Goal: Task Accomplishment & Management: Use online tool/utility

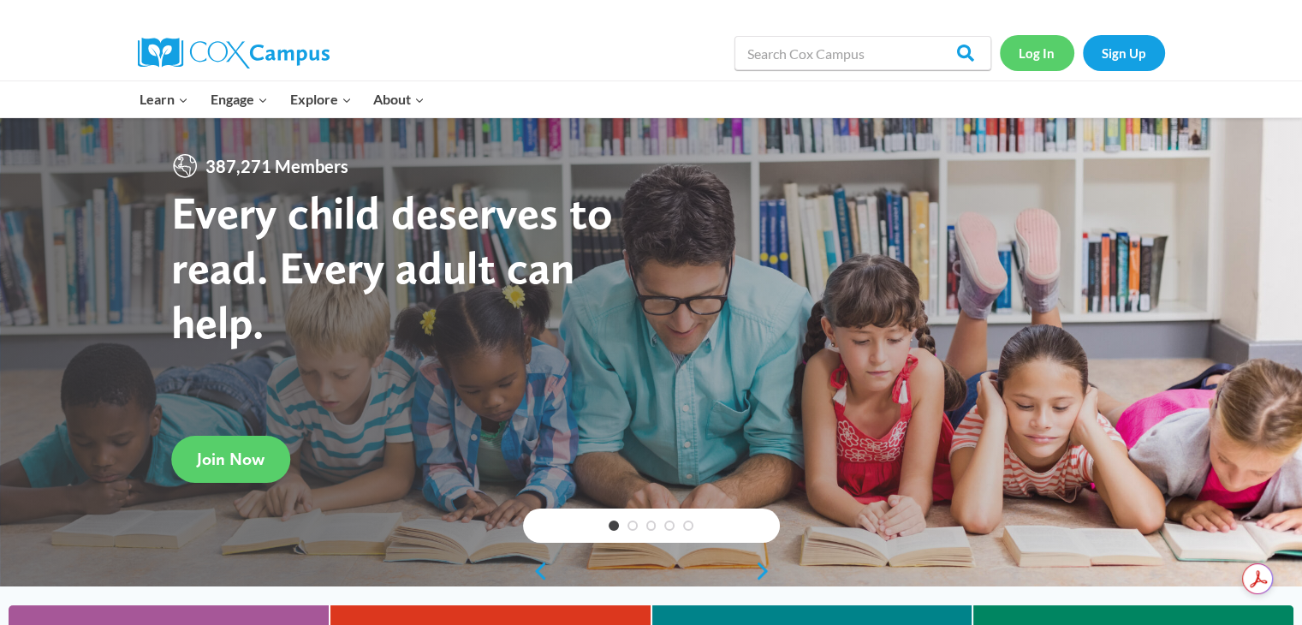
click at [1045, 59] on link "Log In" at bounding box center [1037, 52] width 74 height 35
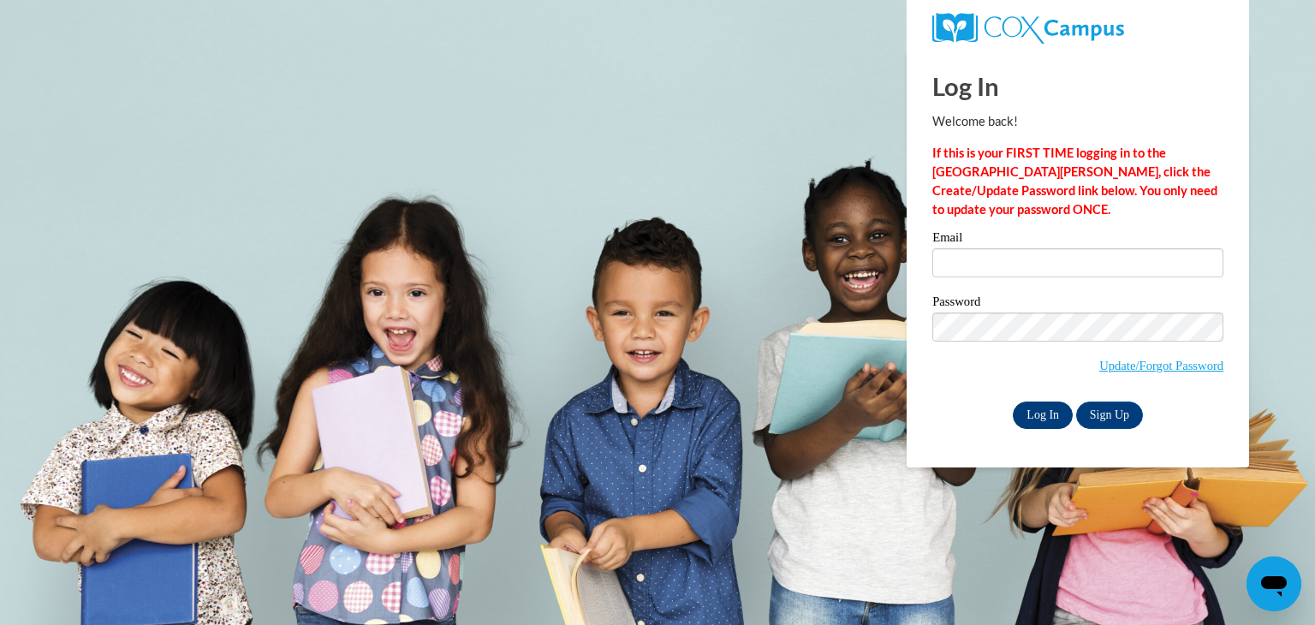
type input "melissa.mcelroy@saintanncs.com"
click at [1038, 405] on input "Log In" at bounding box center [1043, 415] width 60 height 27
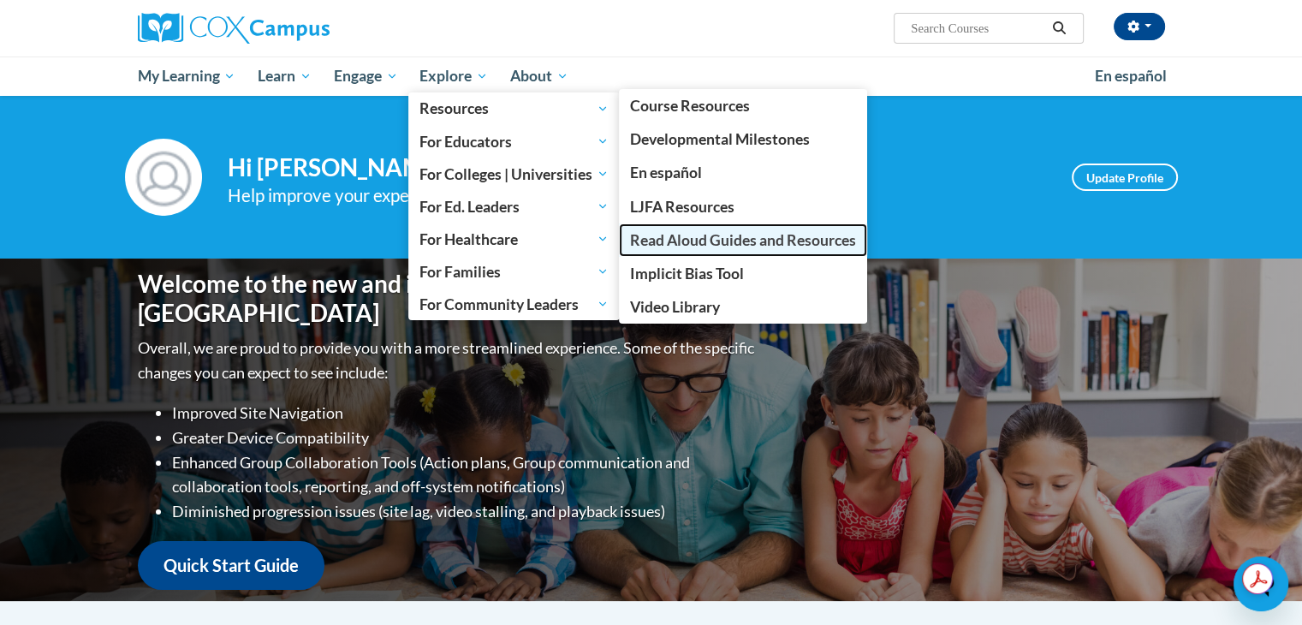
click at [688, 231] on span "Read Aloud Guides and Resources" at bounding box center [743, 240] width 226 height 18
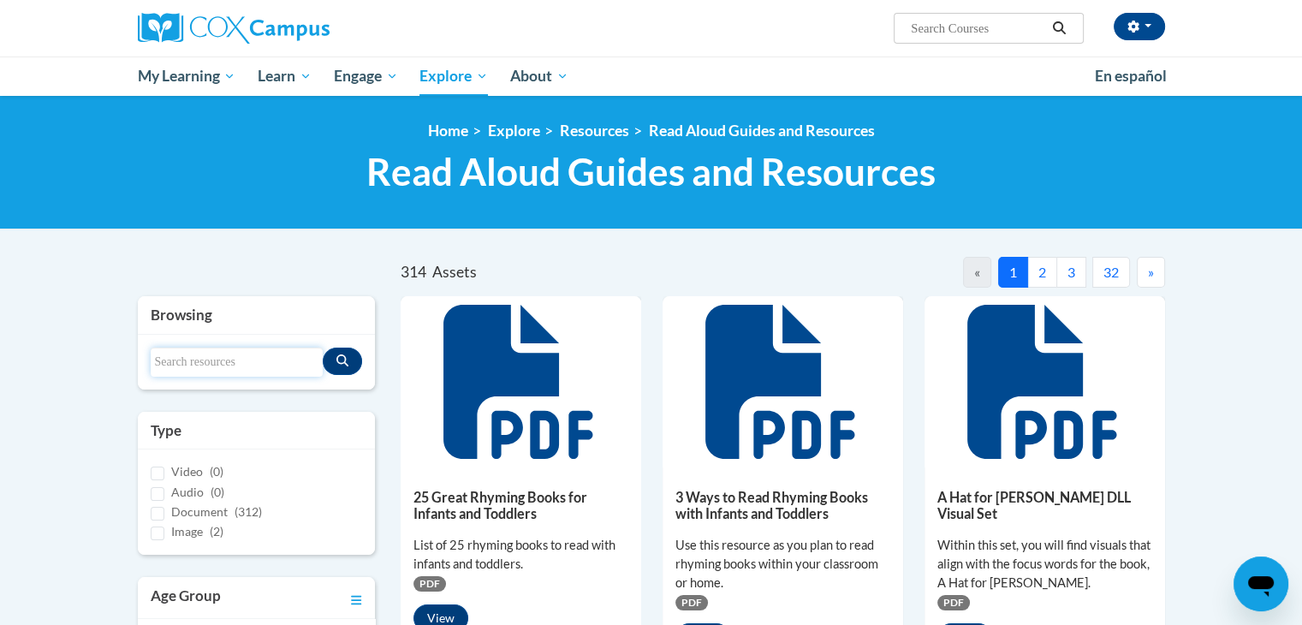
click at [296, 354] on input "Search resources" at bounding box center [237, 362] width 173 height 29
type input "[PERSON_NAME]"
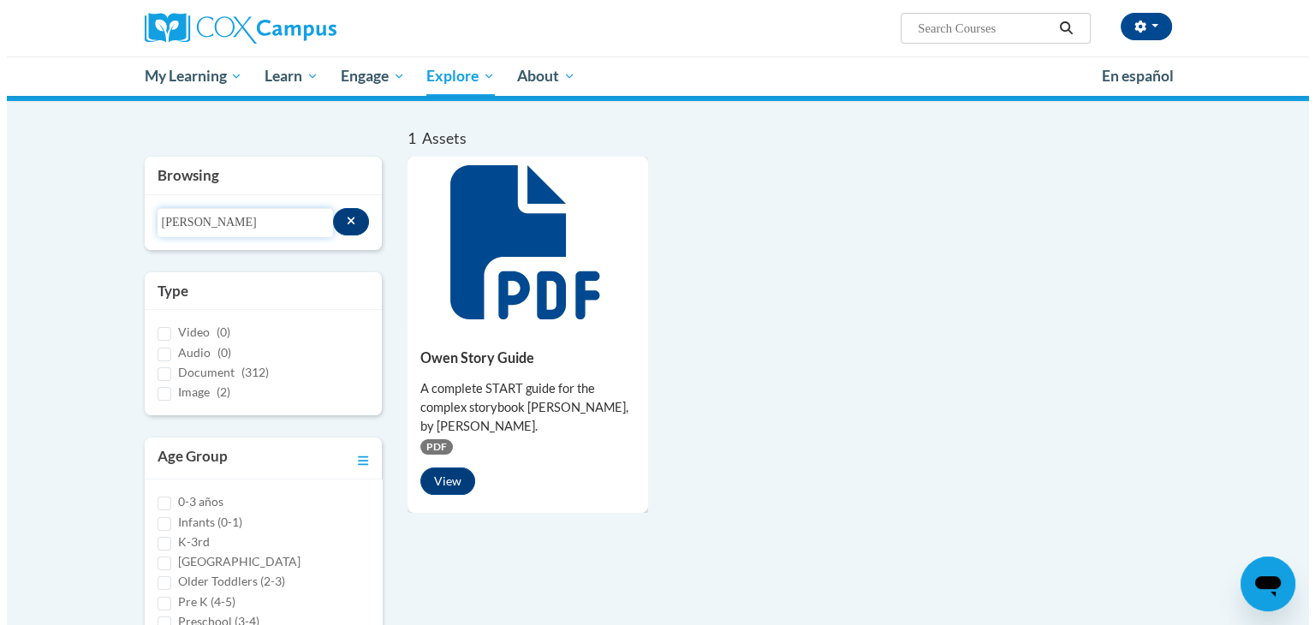
scroll to position [171, 0]
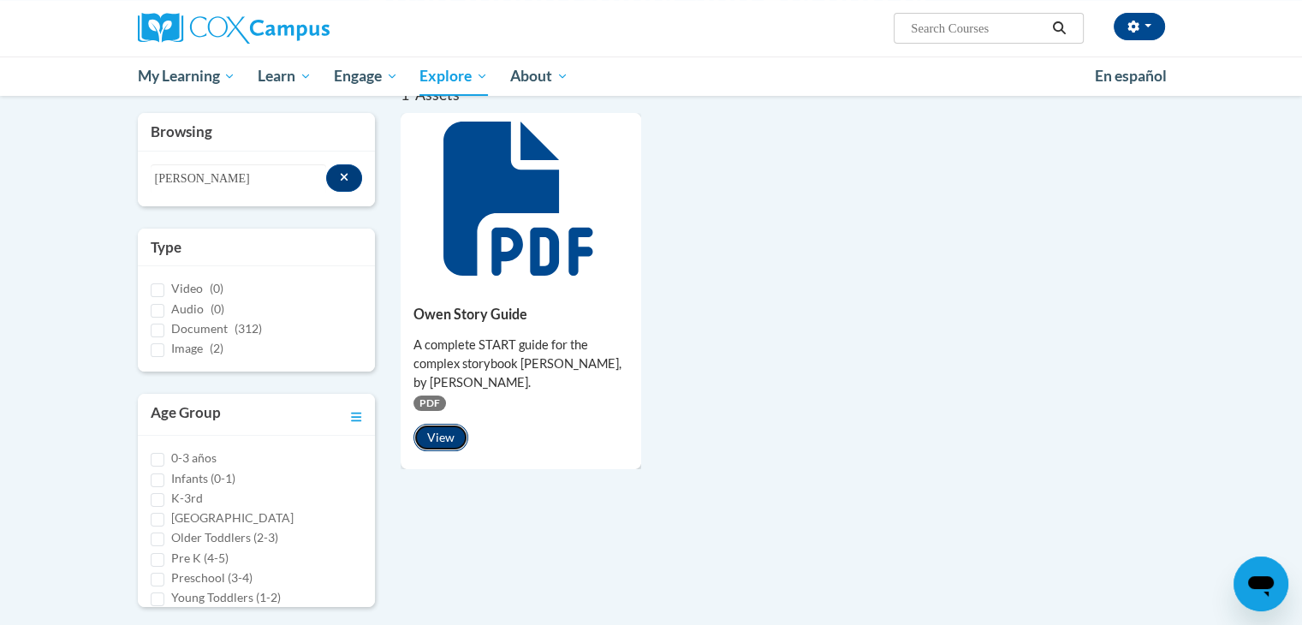
click at [440, 438] on button "View" at bounding box center [441, 437] width 55 height 27
